Goal: Check status: Check status

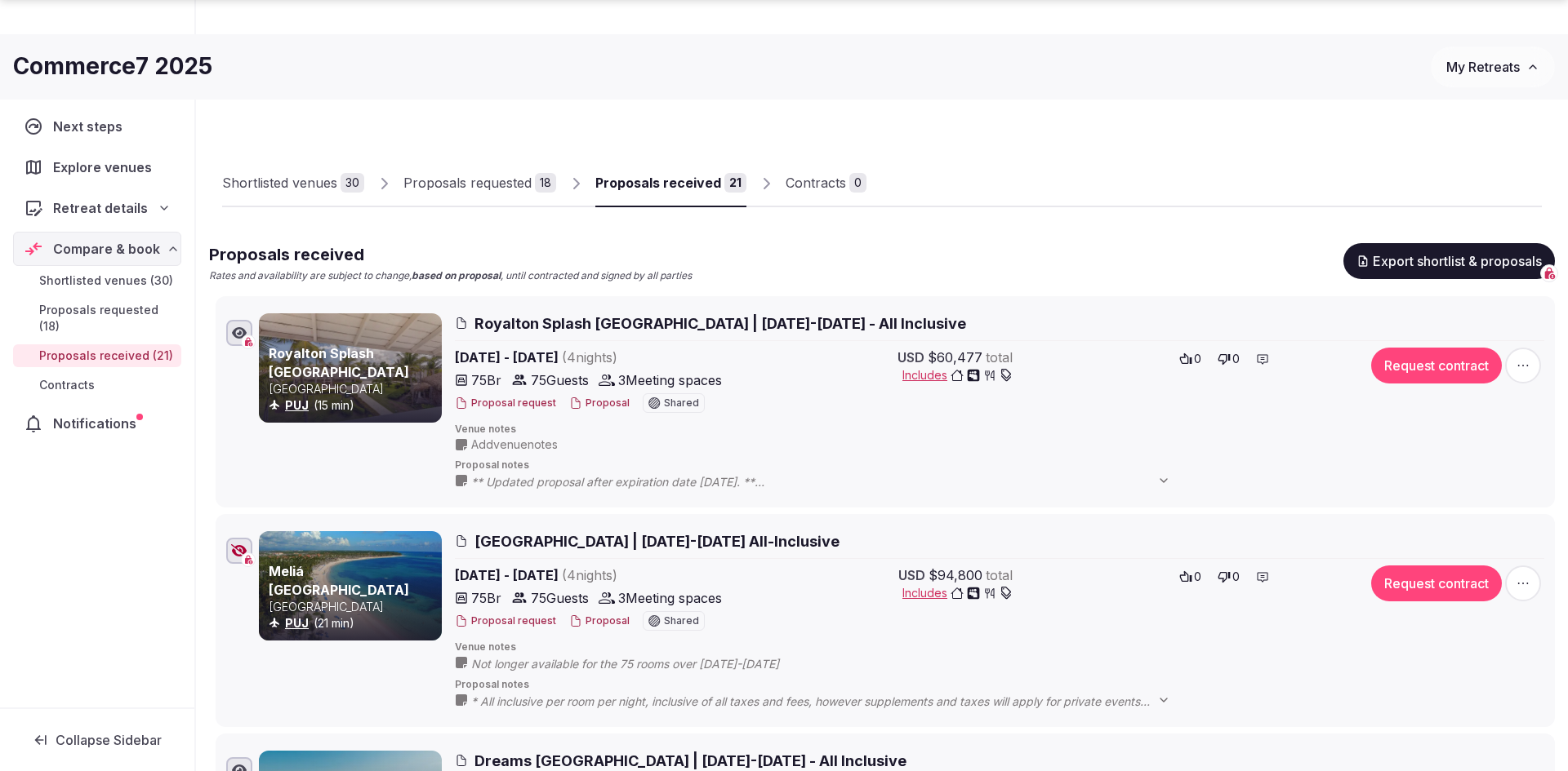
scroll to position [424, 0]
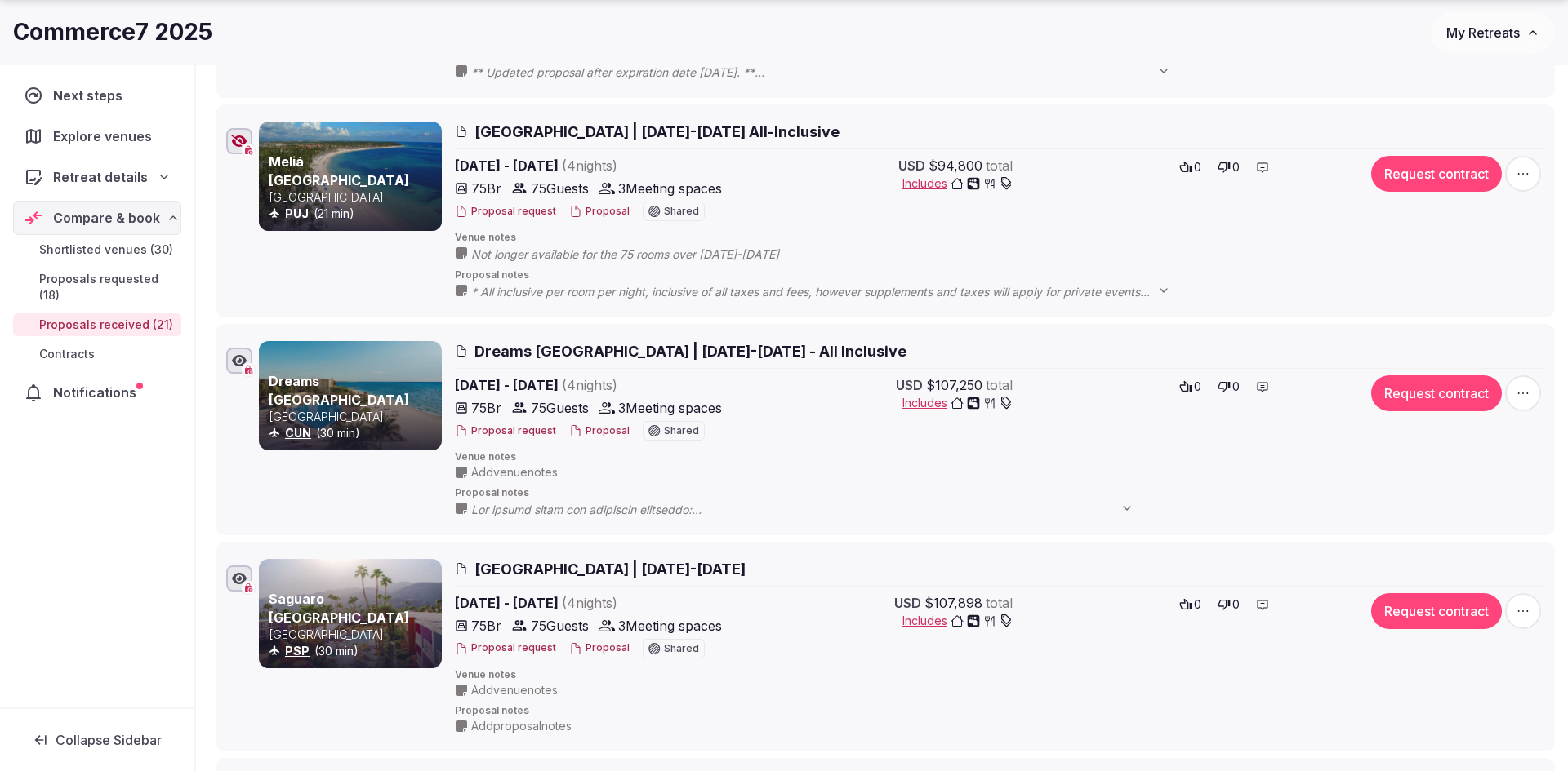
click at [590, 428] on button "Proposal" at bounding box center [599, 431] width 61 height 14
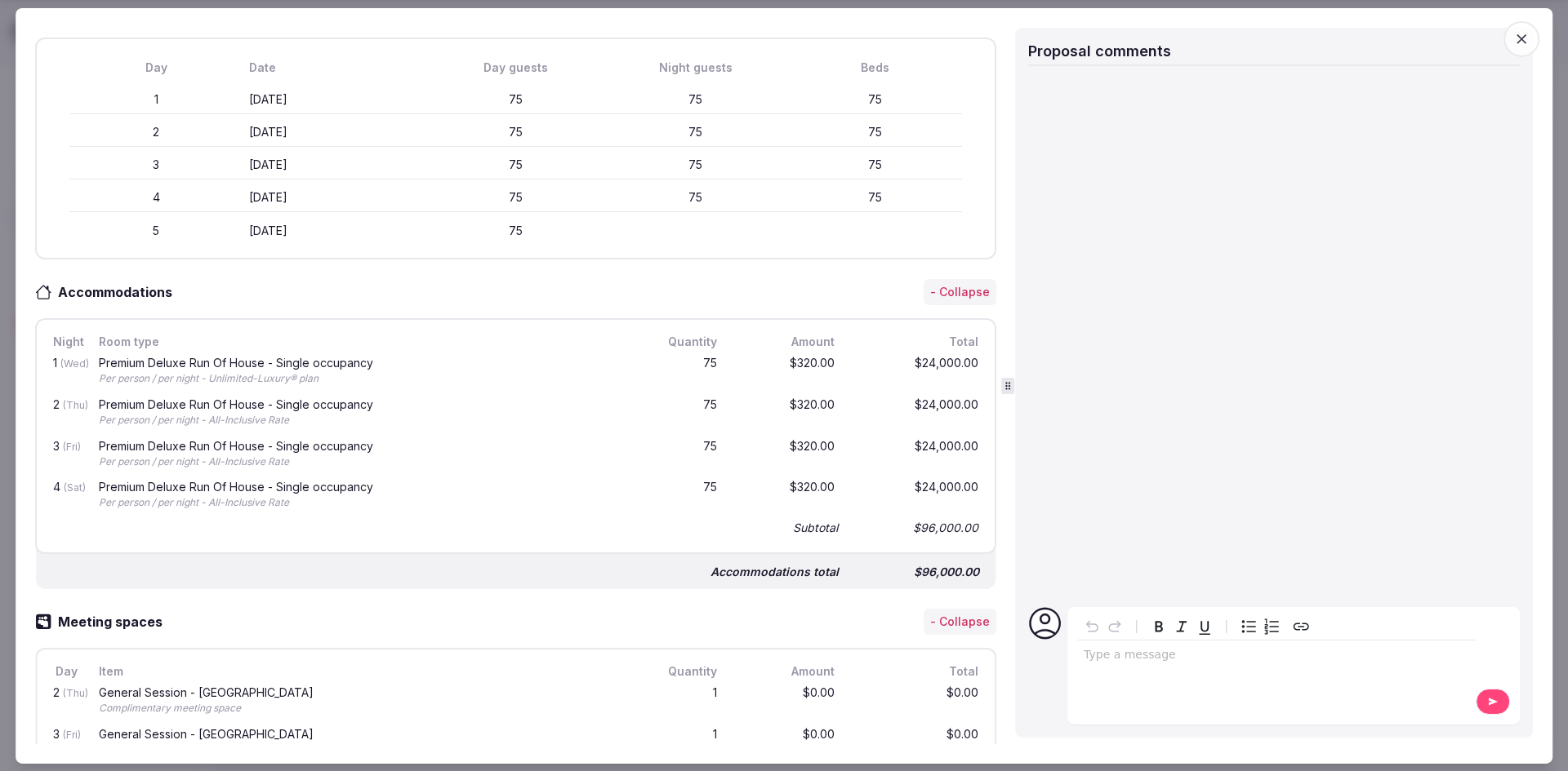
scroll to position [477, 0]
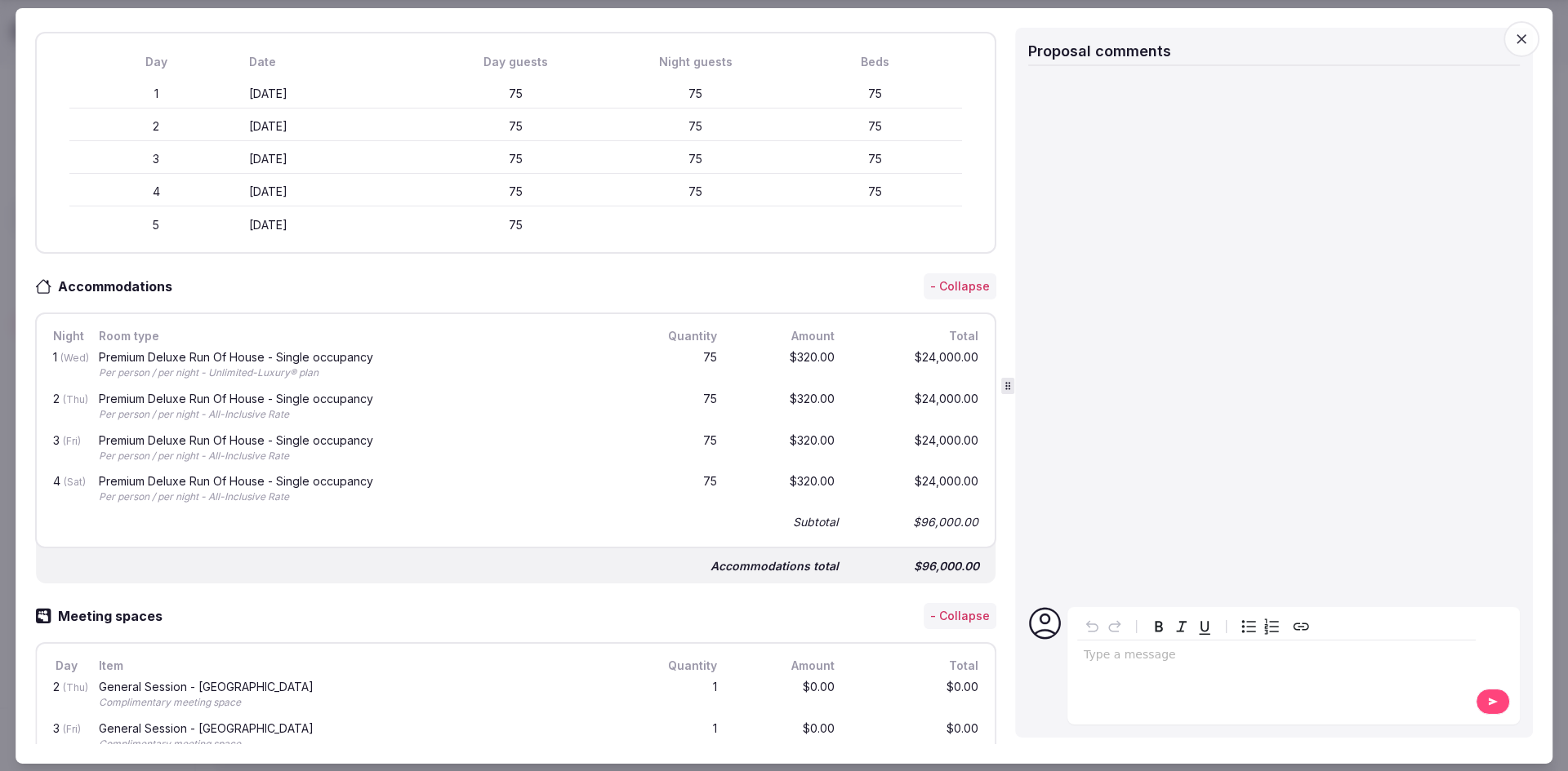
click at [1510, 34] on span "button" at bounding box center [1521, 38] width 36 height 36
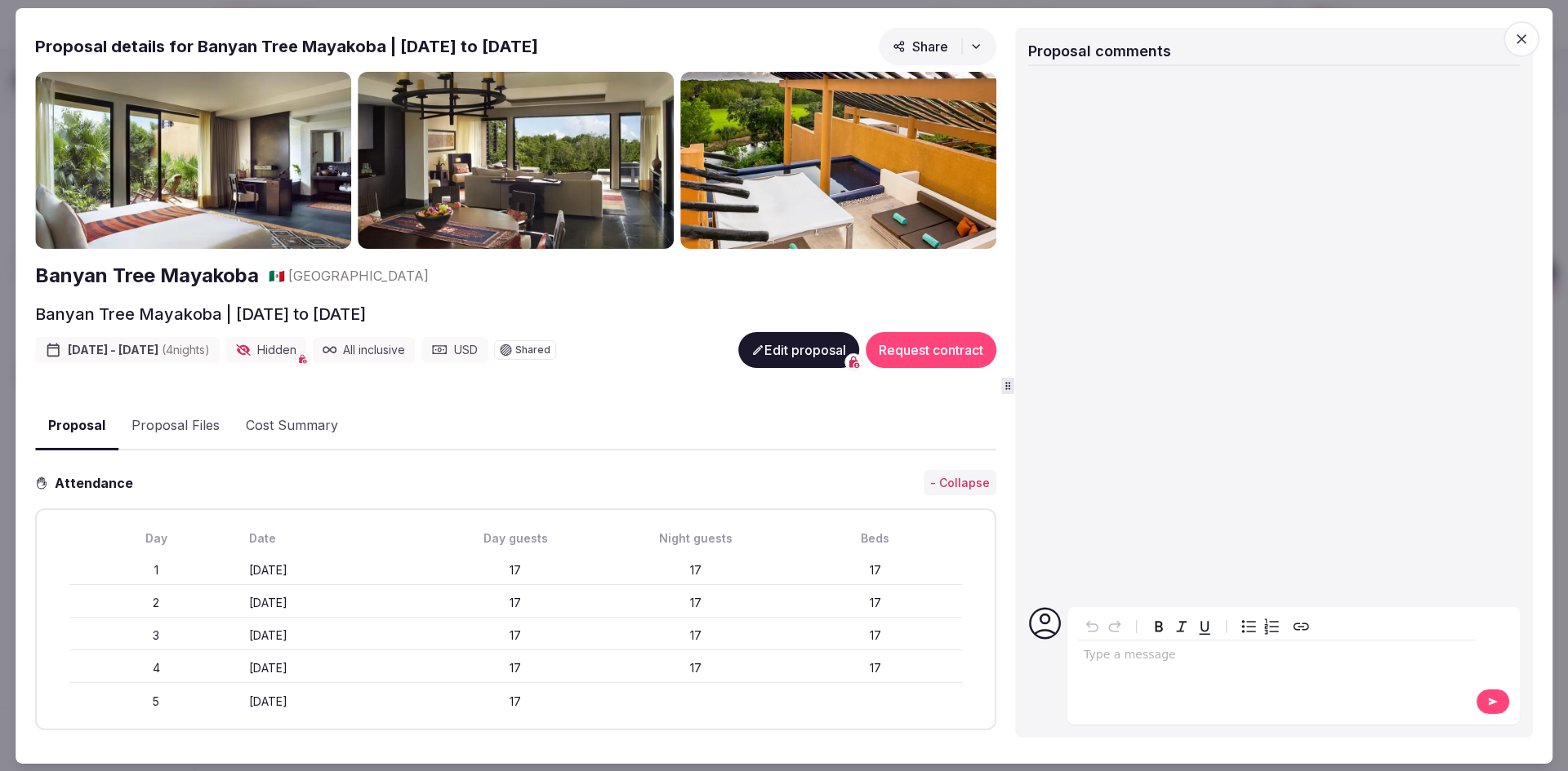
scroll to position [1, 0]
click at [1520, 34] on icon "button" at bounding box center [1521, 38] width 16 height 16
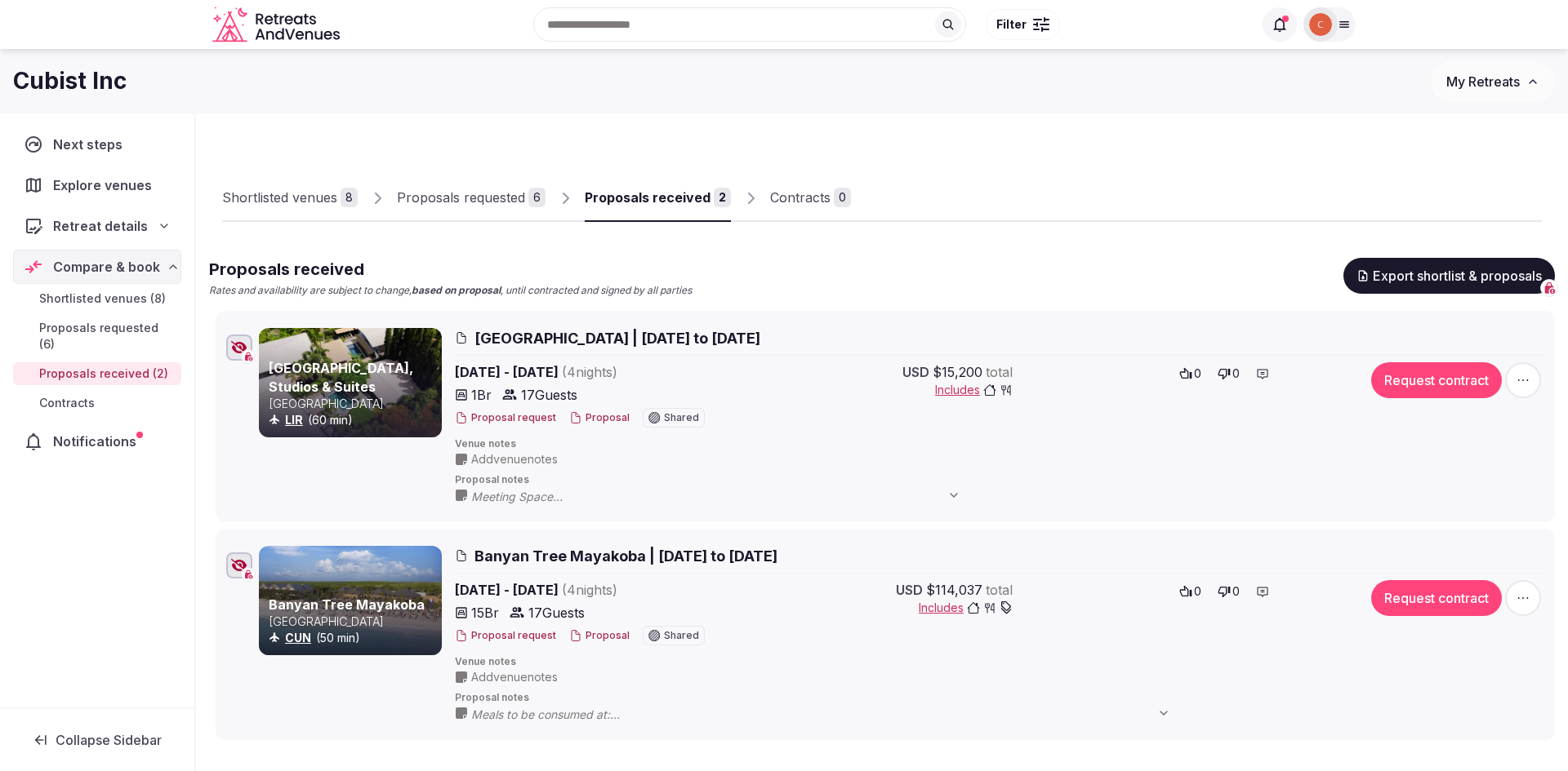
click at [330, 204] on div "Shortlisted venues" at bounding box center [279, 197] width 115 height 19
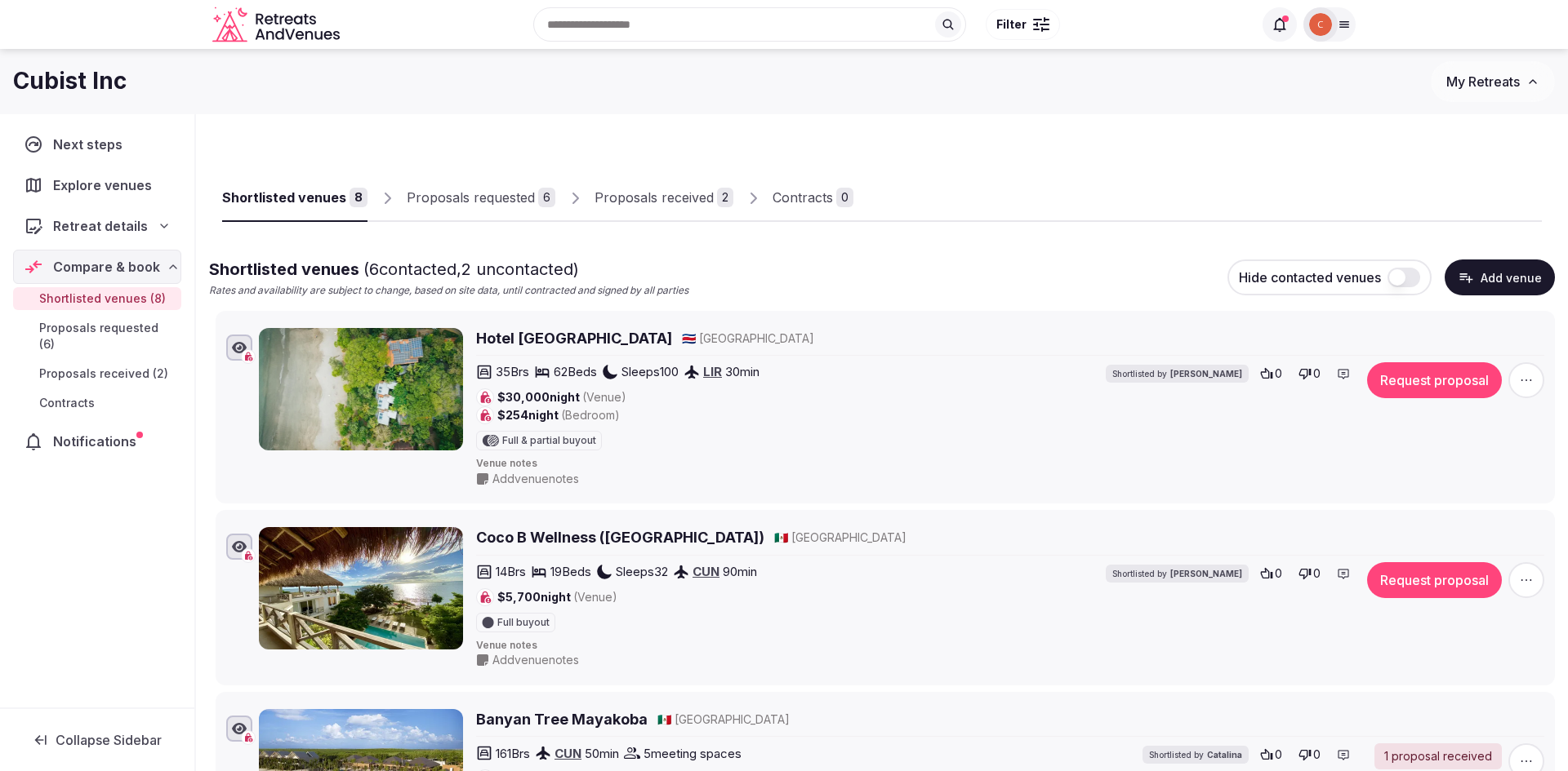
click at [516, 190] on div "Proposals requested" at bounding box center [471, 197] width 129 height 19
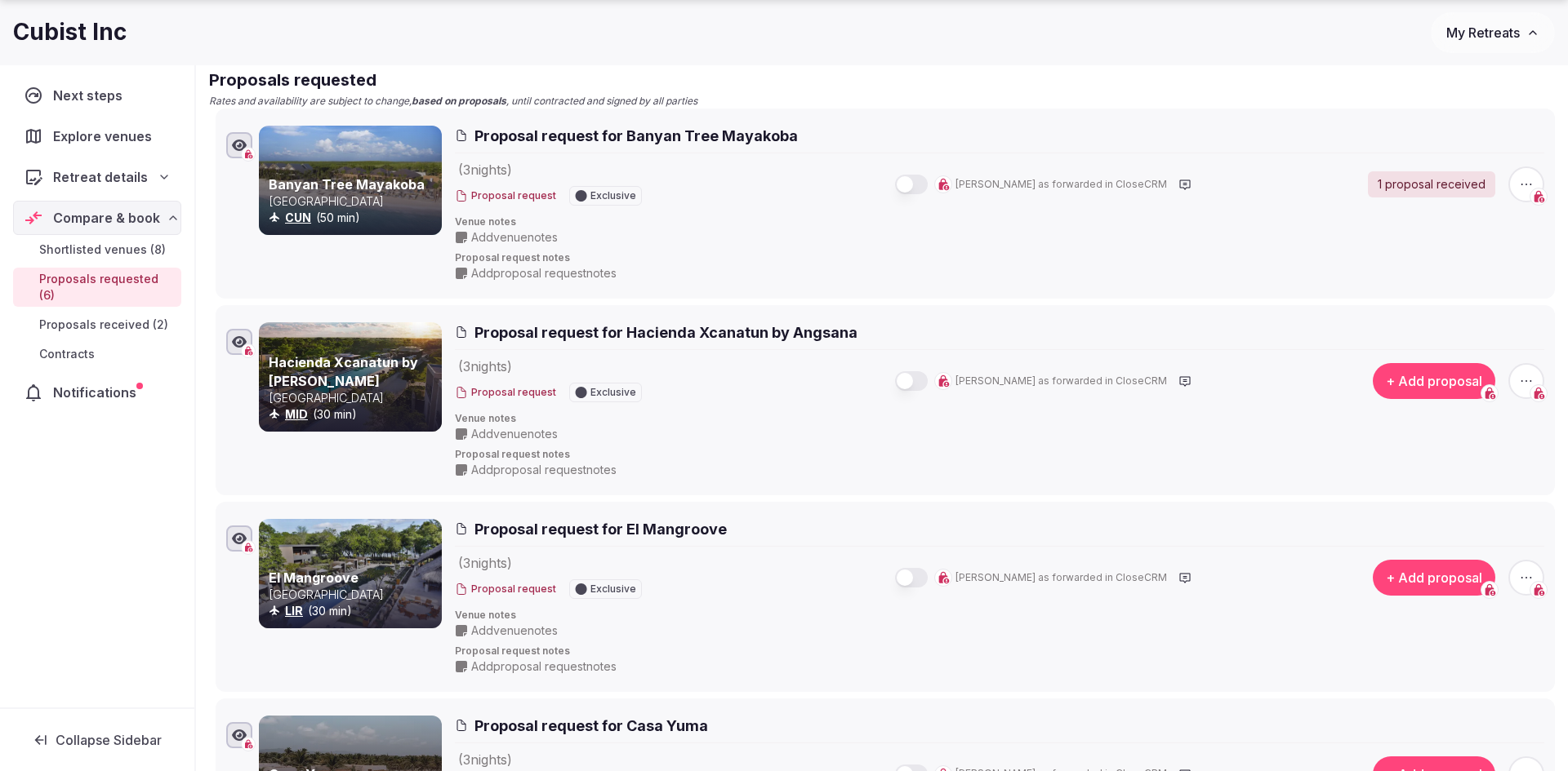
scroll to position [237, 0]
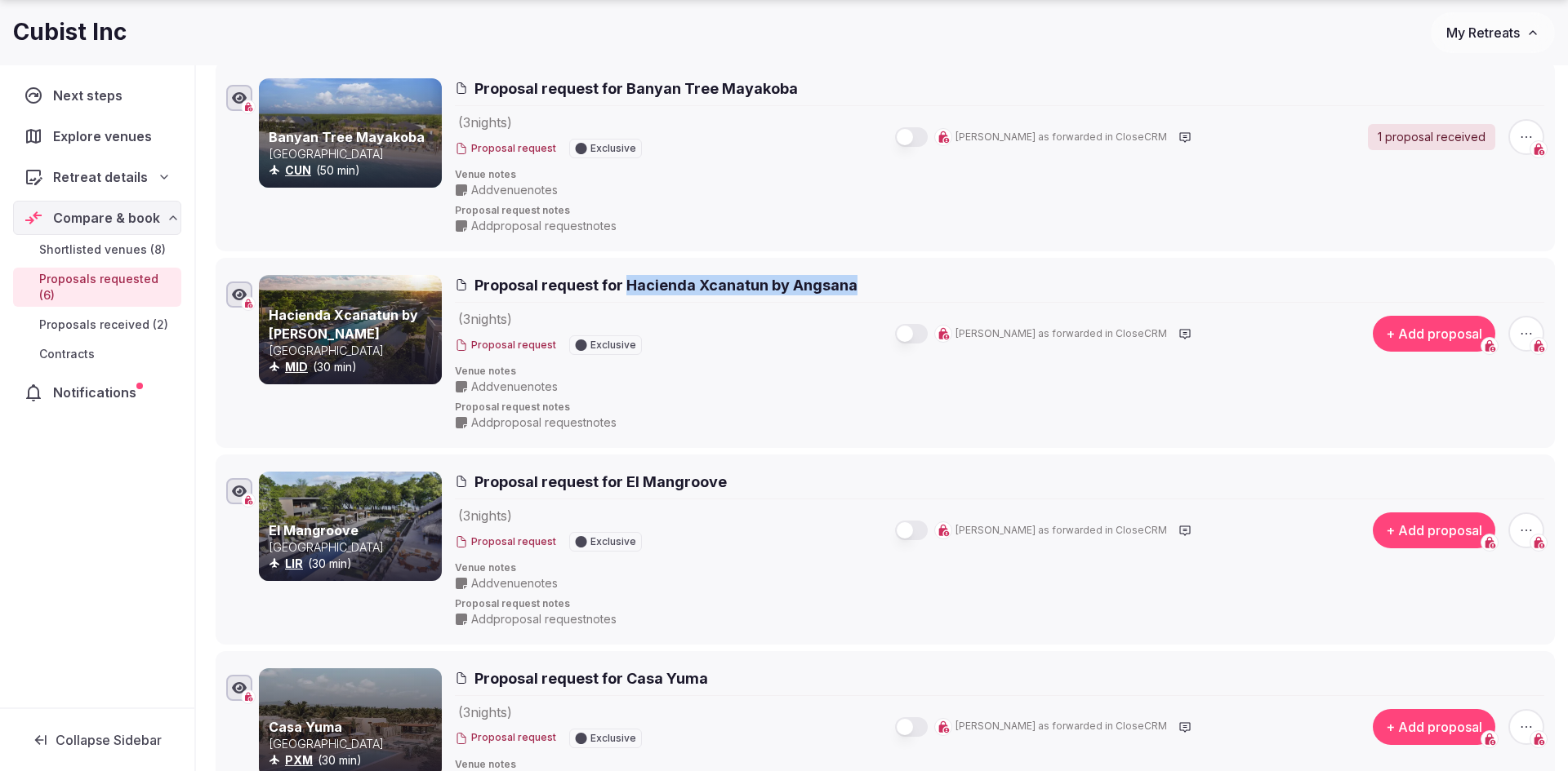
drag, startPoint x: 876, startPoint y: 278, endPoint x: 630, endPoint y: 279, distance: 246.0
click at [630, 279] on h2 "Proposal request for Hacienda Xcanatun by Angsana" at bounding box center [999, 285] width 1089 height 20
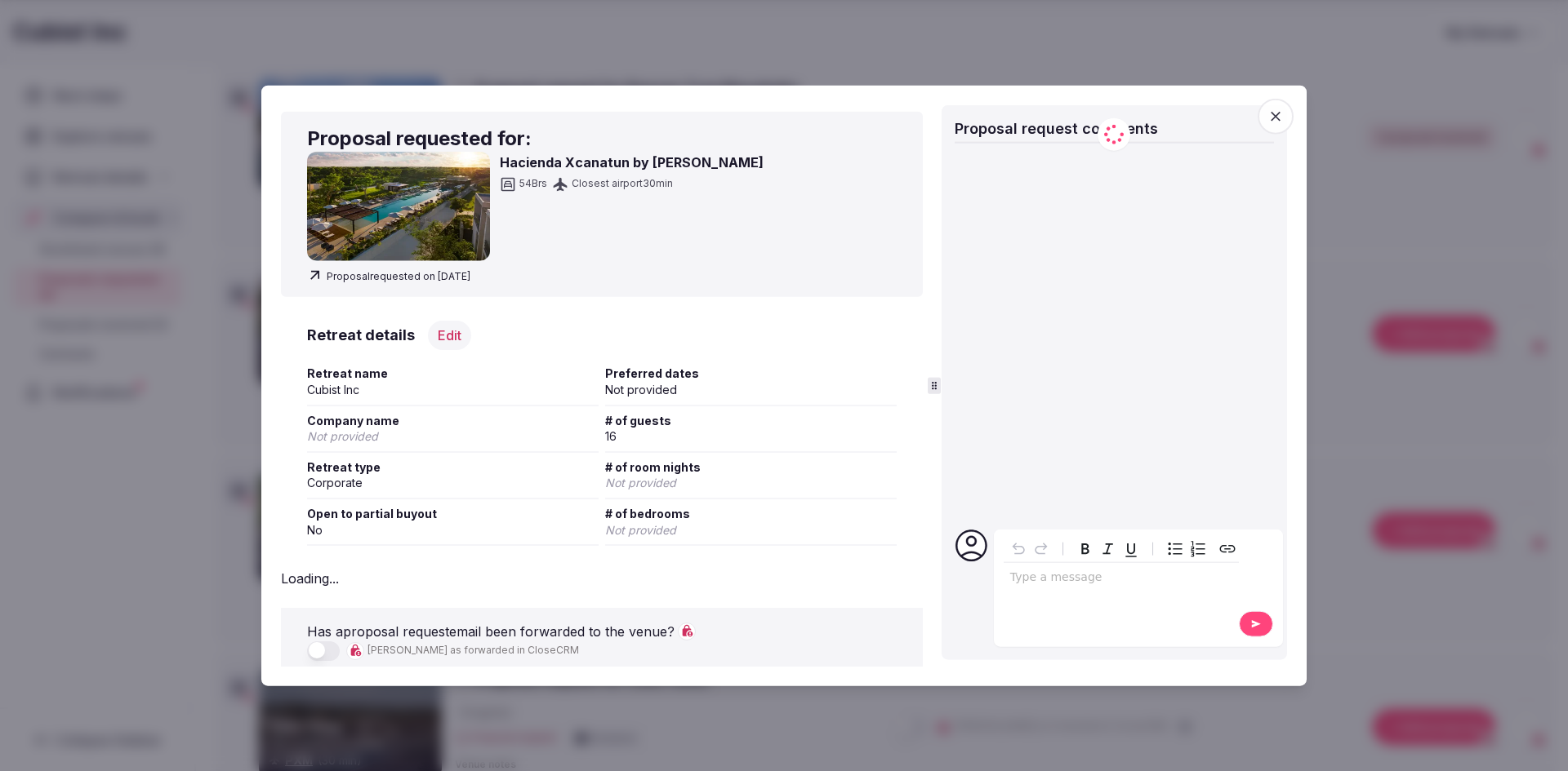
copy span "Hacienda Xcanatun by Angsana"
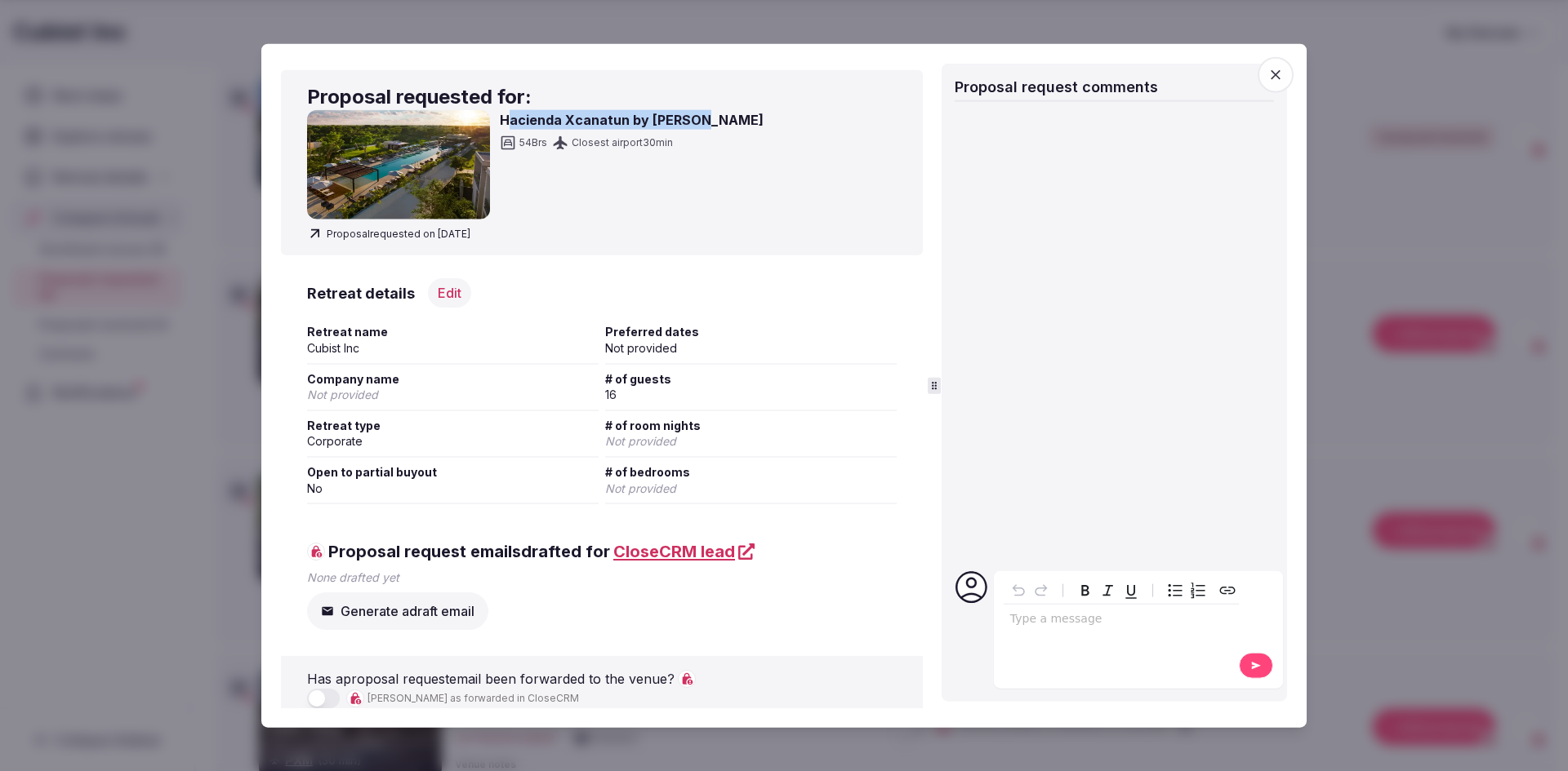
drag, startPoint x: 709, startPoint y: 123, endPoint x: 505, endPoint y: 123, distance: 204.0
click at [505, 123] on div "Hacienda Xcanatun by Angsana 54 Brs Closest airport 30 min" at bounding box center [602, 165] width 590 height 109
copy h3 "acienda Xcanatun by Angsana"
click at [1276, 77] on icon "button" at bounding box center [1276, 75] width 10 height 10
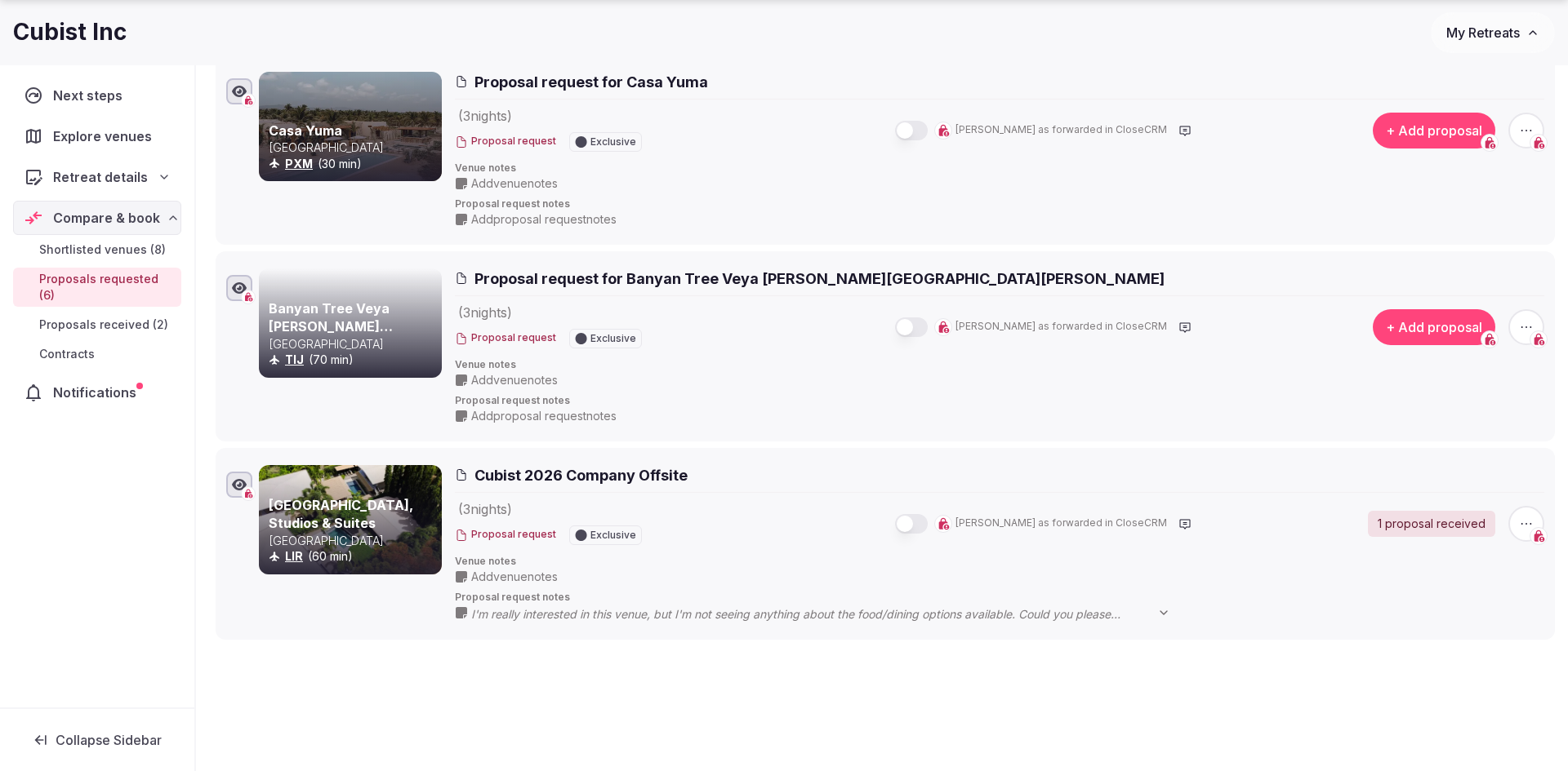
scroll to position [909, 0]
